Goal: Task Accomplishment & Management: Use online tool/utility

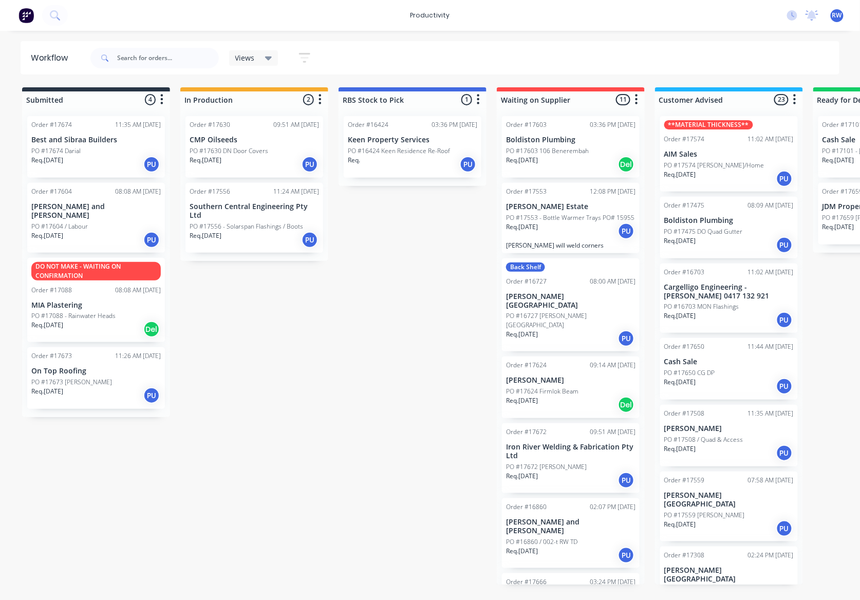
click at [99, 163] on div "Req. [DATE] PU" at bounding box center [95, 164] width 129 height 17
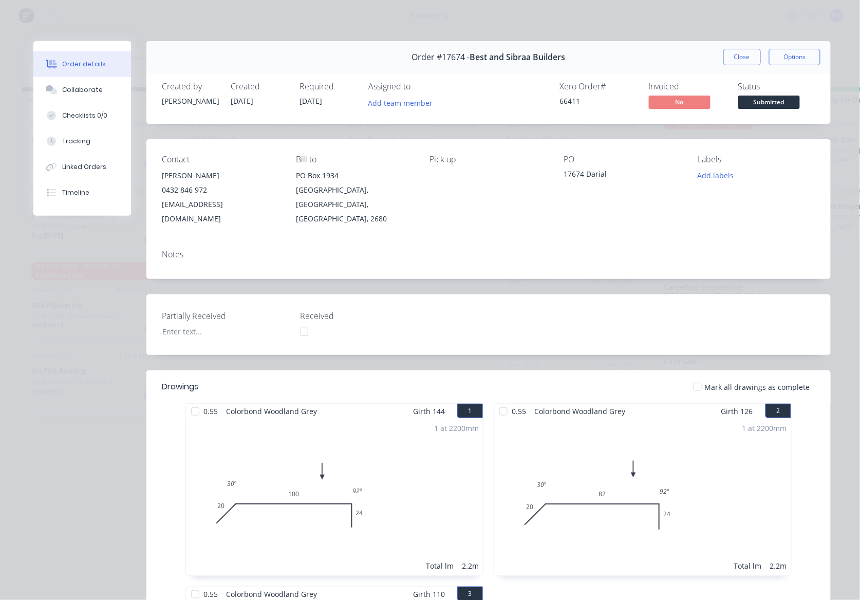
click at [694, 377] on div at bounding box center [697, 387] width 21 height 21
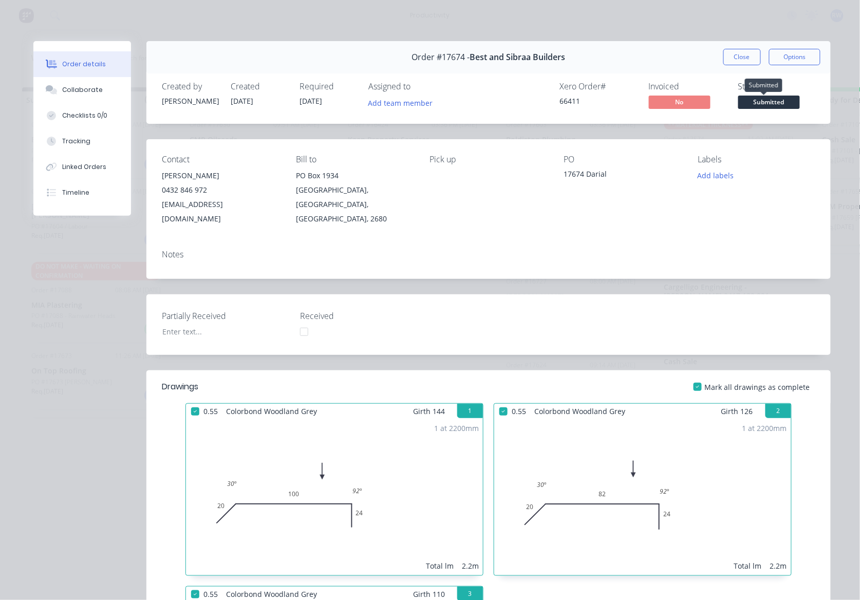
click at [773, 103] on span "Submitted" at bounding box center [769, 102] width 62 height 13
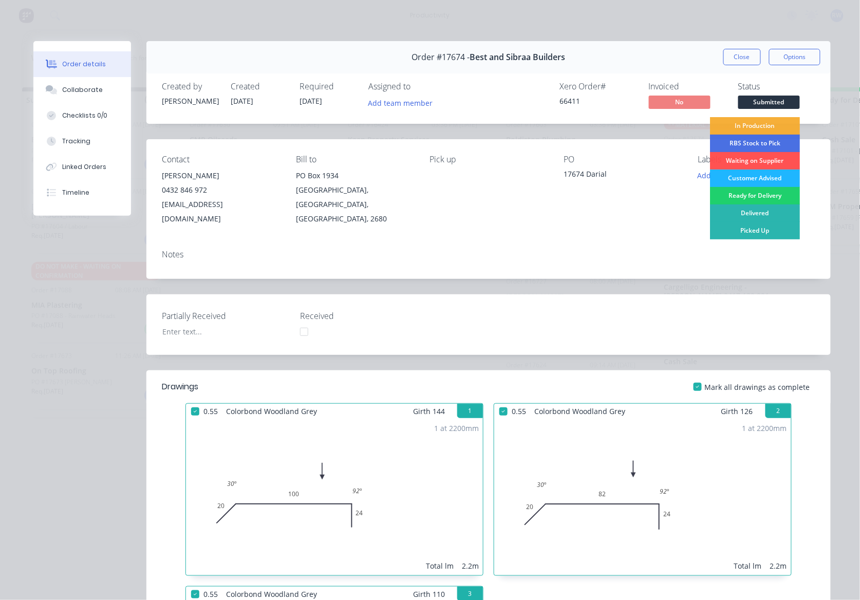
click at [726, 179] on div "Customer Advised" at bounding box center [755, 178] width 90 height 17
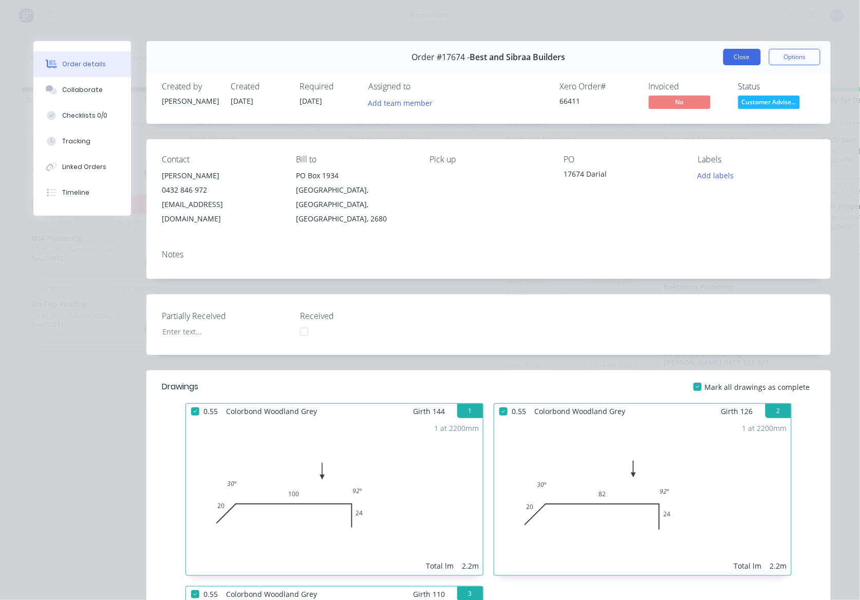
click at [725, 54] on button "Close" at bounding box center [742, 57] width 38 height 16
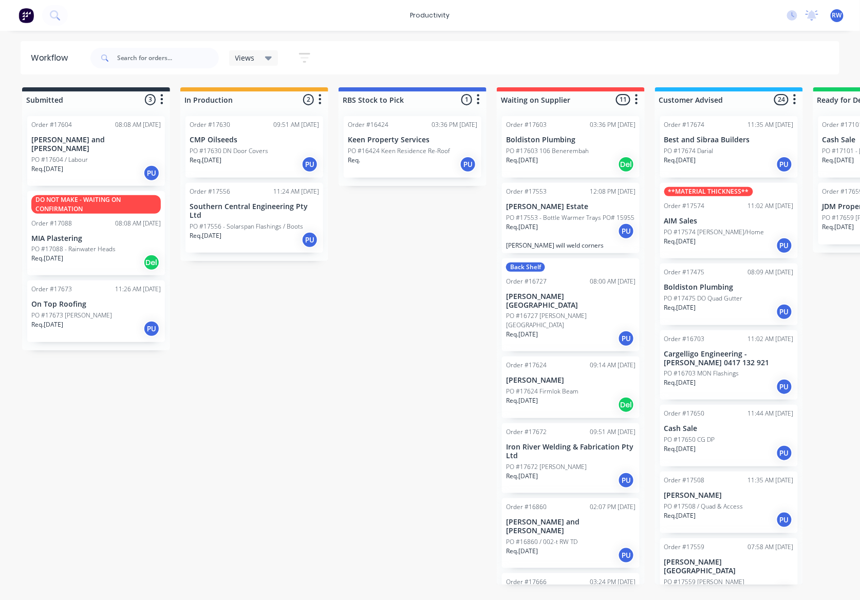
click at [64, 307] on div "Order #17604 08:08 AM [DATE] [PERSON_NAME] and [PERSON_NAME] PO #17604 / Labour…" at bounding box center [96, 229] width 148 height 243
click at [83, 311] on p "PO #17673 [PERSON_NAME]" at bounding box center [71, 315] width 81 height 9
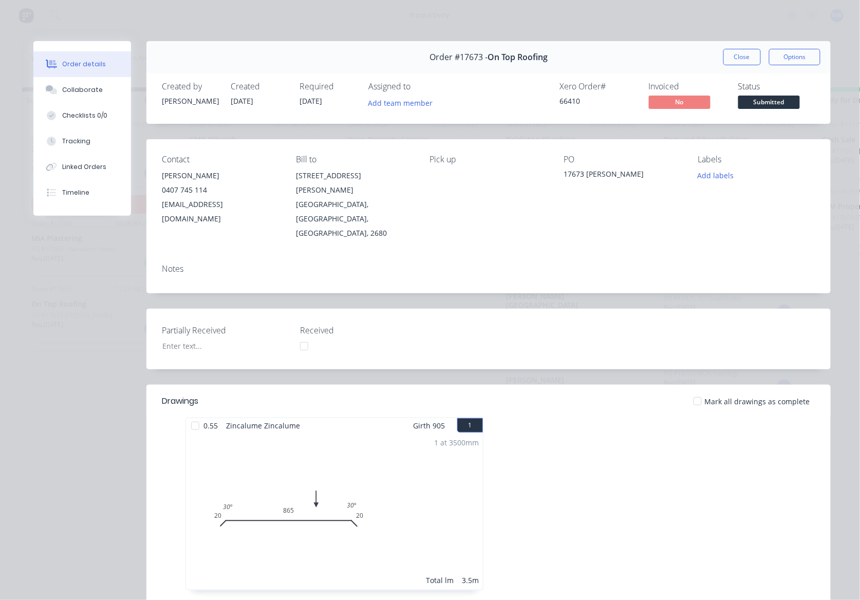
click at [188, 416] on div at bounding box center [195, 426] width 21 height 21
click at [765, 100] on span "Submitted" at bounding box center [769, 102] width 62 height 13
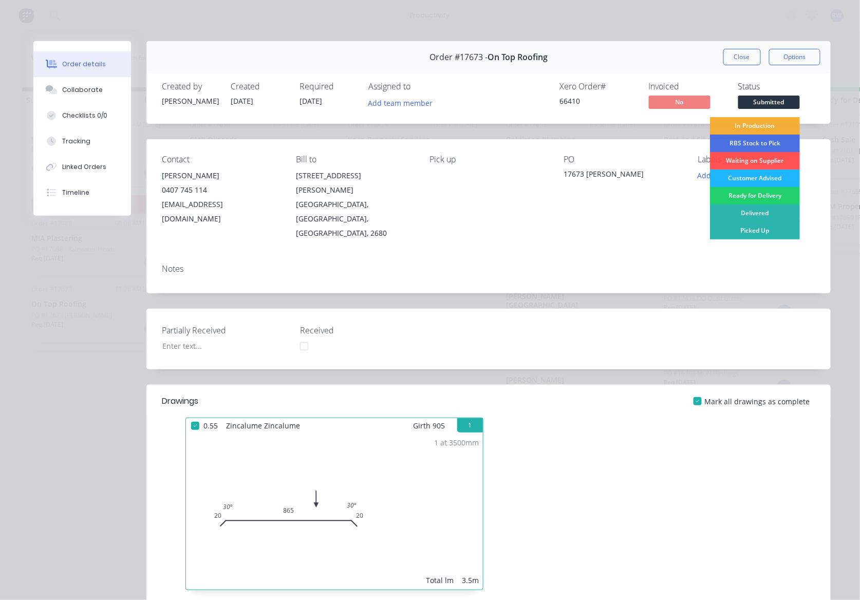
click at [757, 179] on div "Customer Advised" at bounding box center [755, 178] width 90 height 17
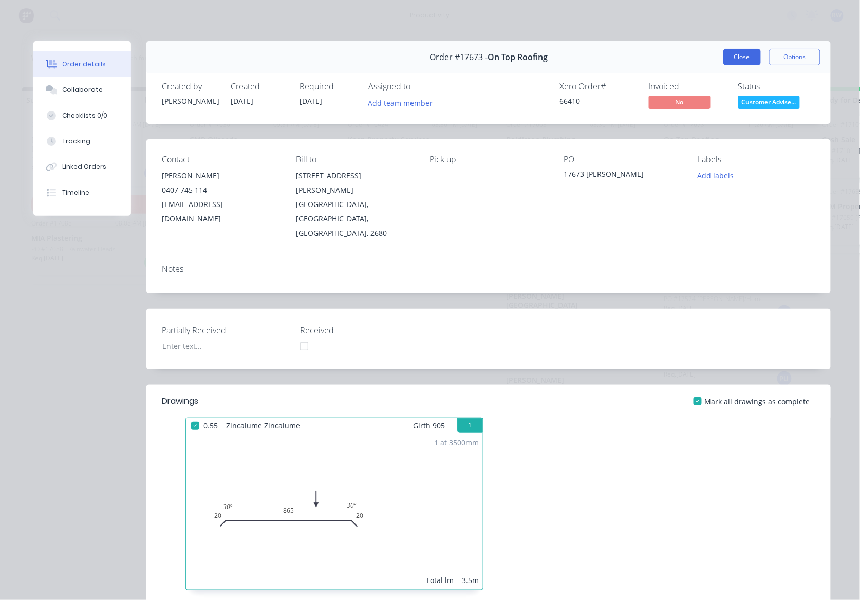
click at [725, 51] on button "Close" at bounding box center [742, 57] width 38 height 16
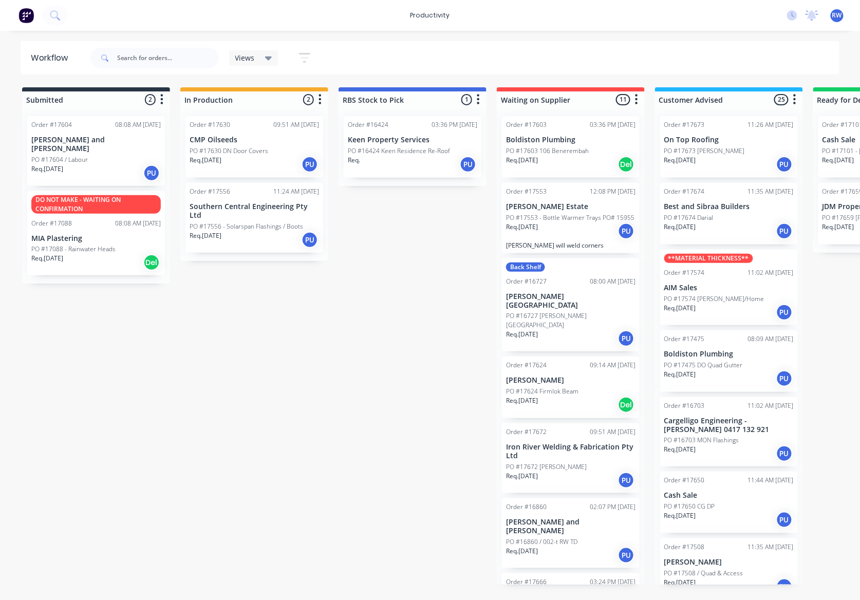
click at [97, 164] on div "Req. [DATE] PU" at bounding box center [95, 172] width 129 height 17
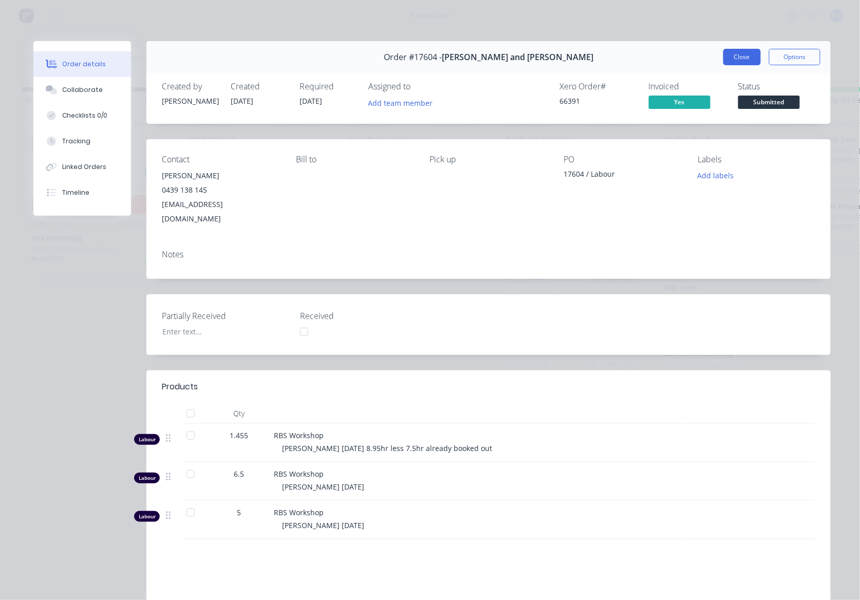
click at [738, 60] on button "Close" at bounding box center [742, 57] width 38 height 16
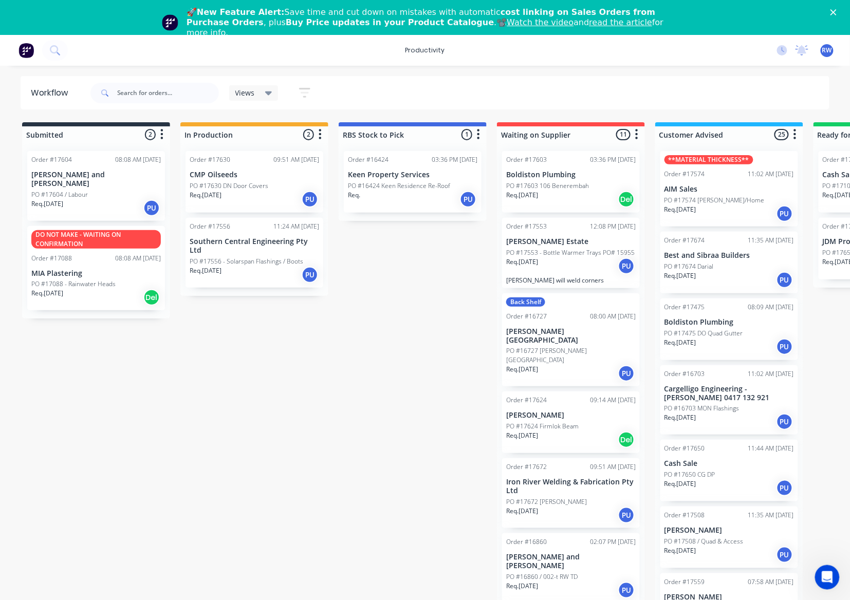
click at [834, 259] on p "Req. [DATE]" at bounding box center [839, 261] width 32 height 9
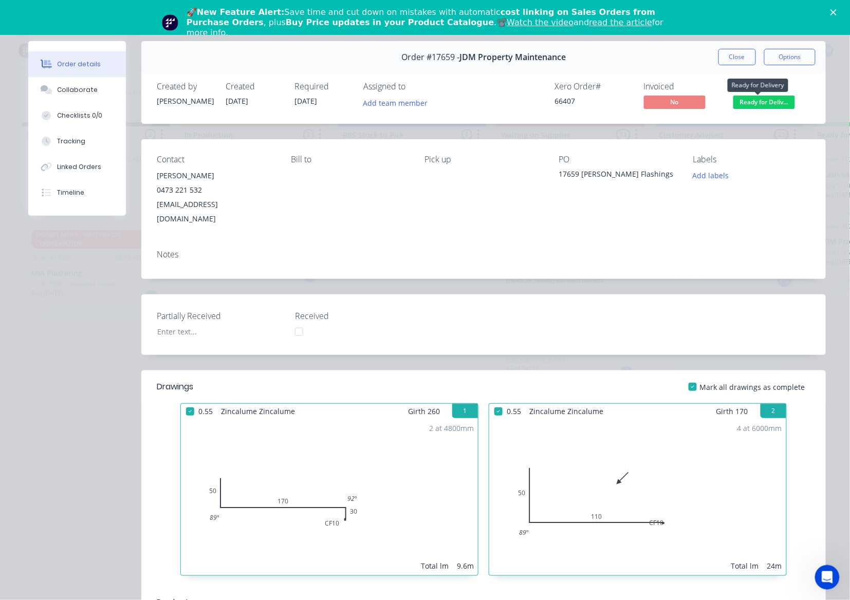
click at [753, 101] on span "Ready for Deliv..." at bounding box center [764, 102] width 62 height 13
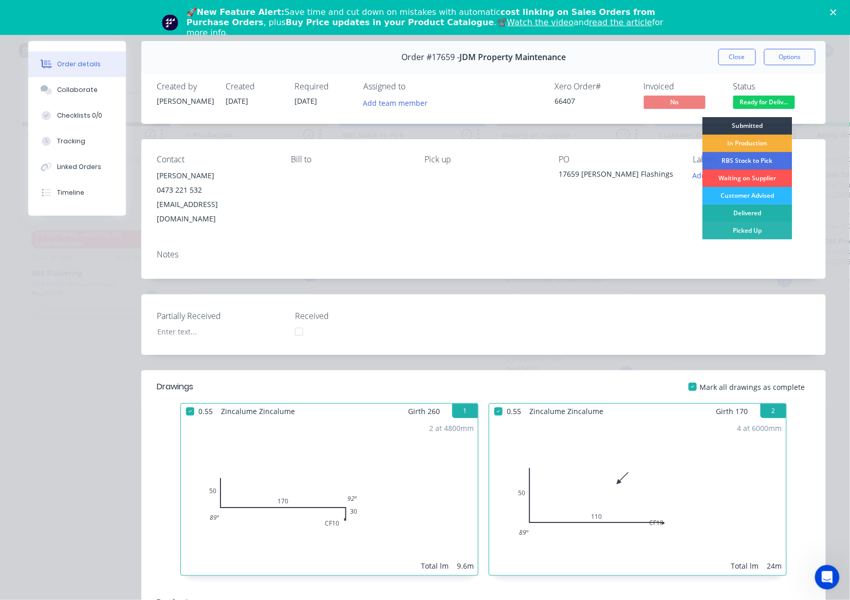
click at [759, 213] on div "Delivered" at bounding box center [747, 212] width 90 height 17
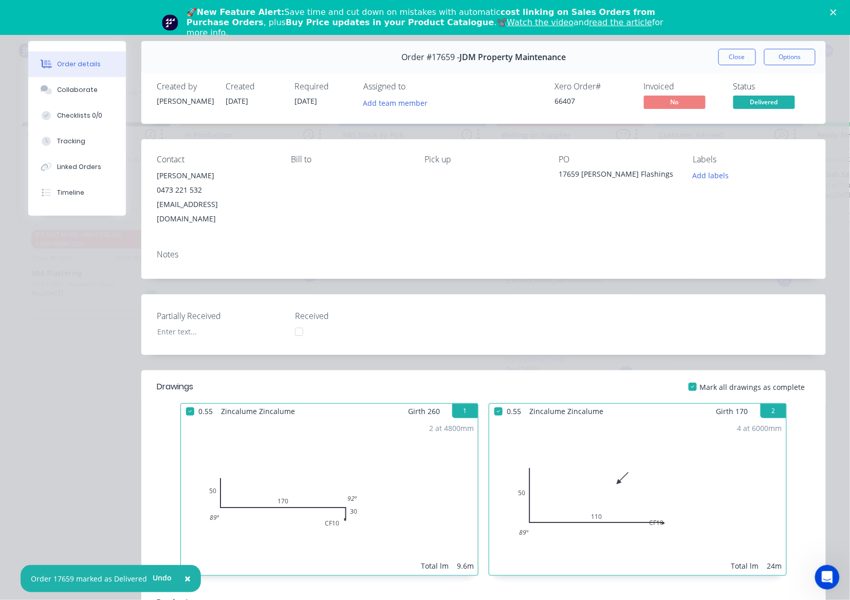
click at [740, 52] on button "Close" at bounding box center [737, 57] width 38 height 16
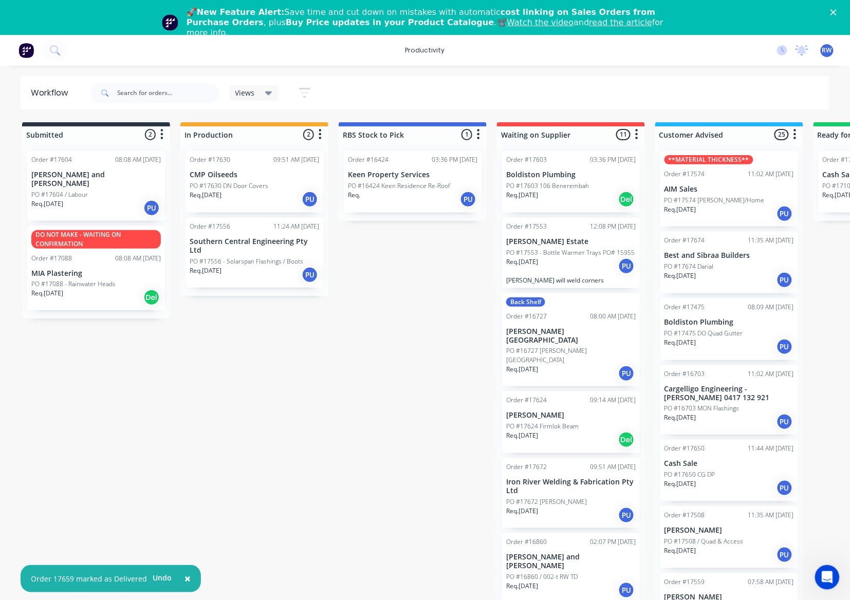
click at [267, 188] on p "PO #17630 DN Door Covers" at bounding box center [229, 185] width 79 height 9
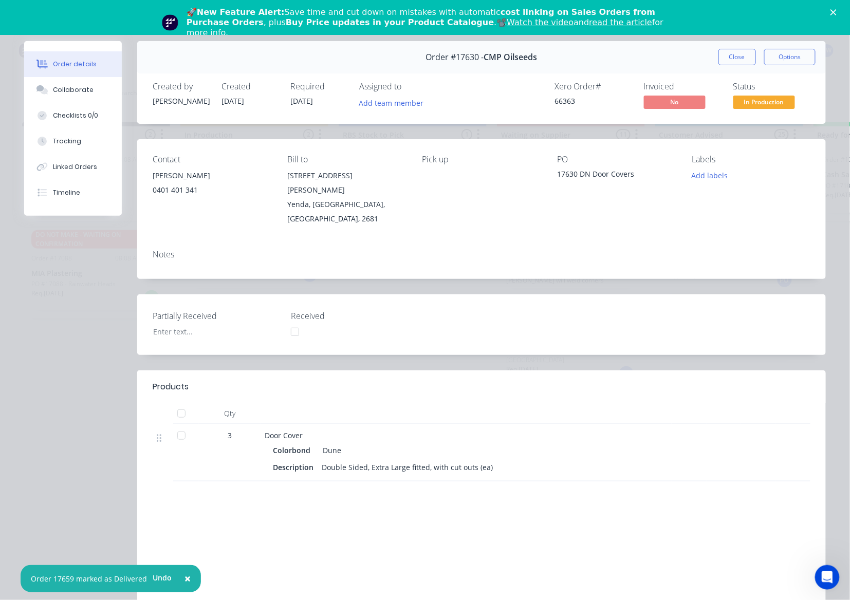
click at [176, 403] on div at bounding box center [181, 413] width 21 height 21
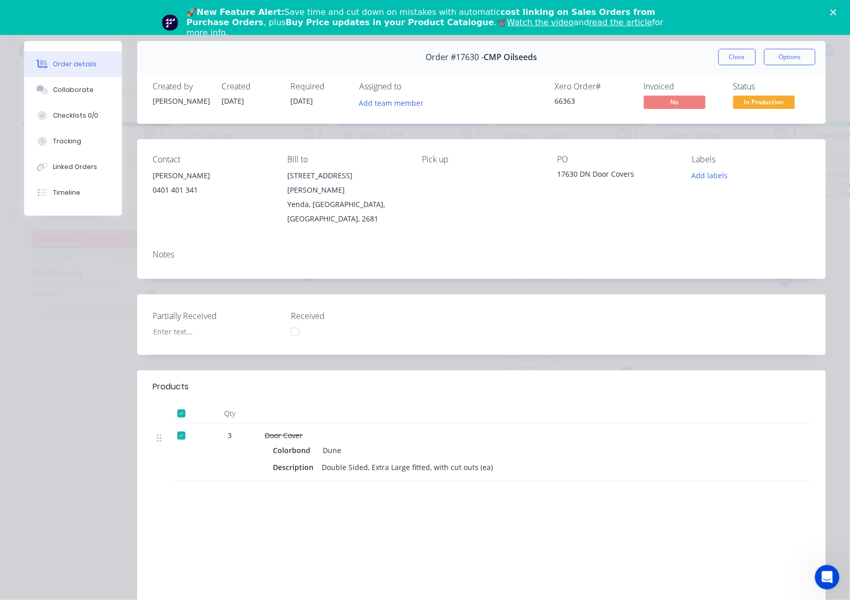
click at [177, 403] on div at bounding box center [181, 413] width 21 height 21
click at [736, 54] on button "Close" at bounding box center [737, 57] width 38 height 16
